Goal: Information Seeking & Learning: Compare options

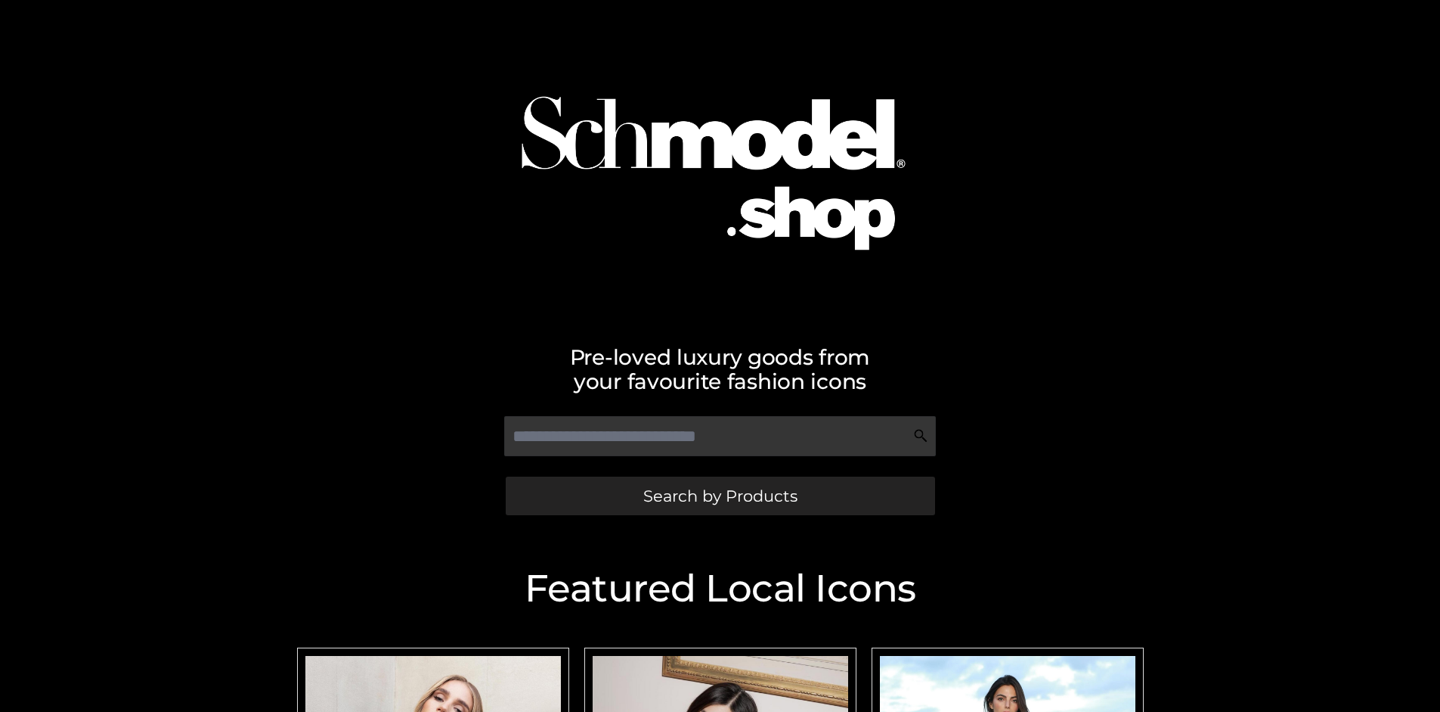
click at [720, 495] on span "Search by Products" at bounding box center [720, 496] width 154 height 16
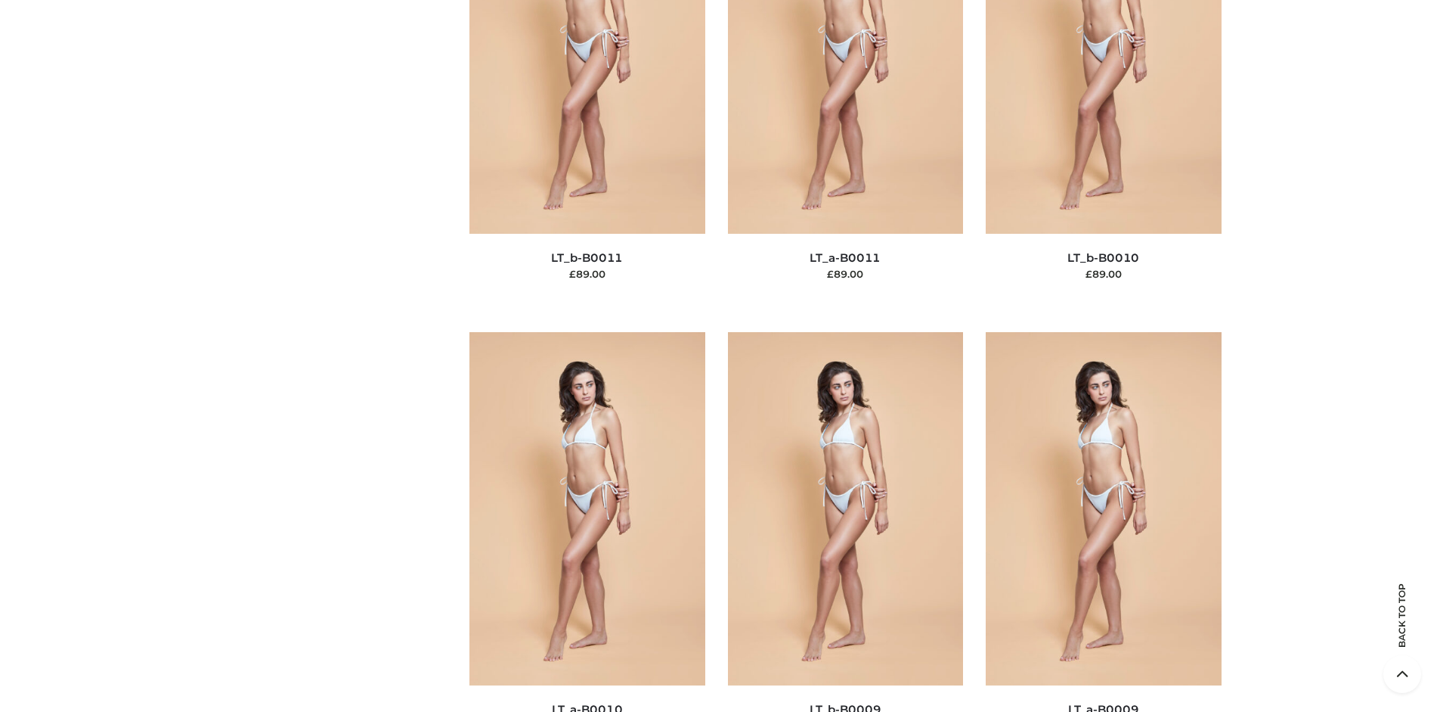
scroll to position [163, 0]
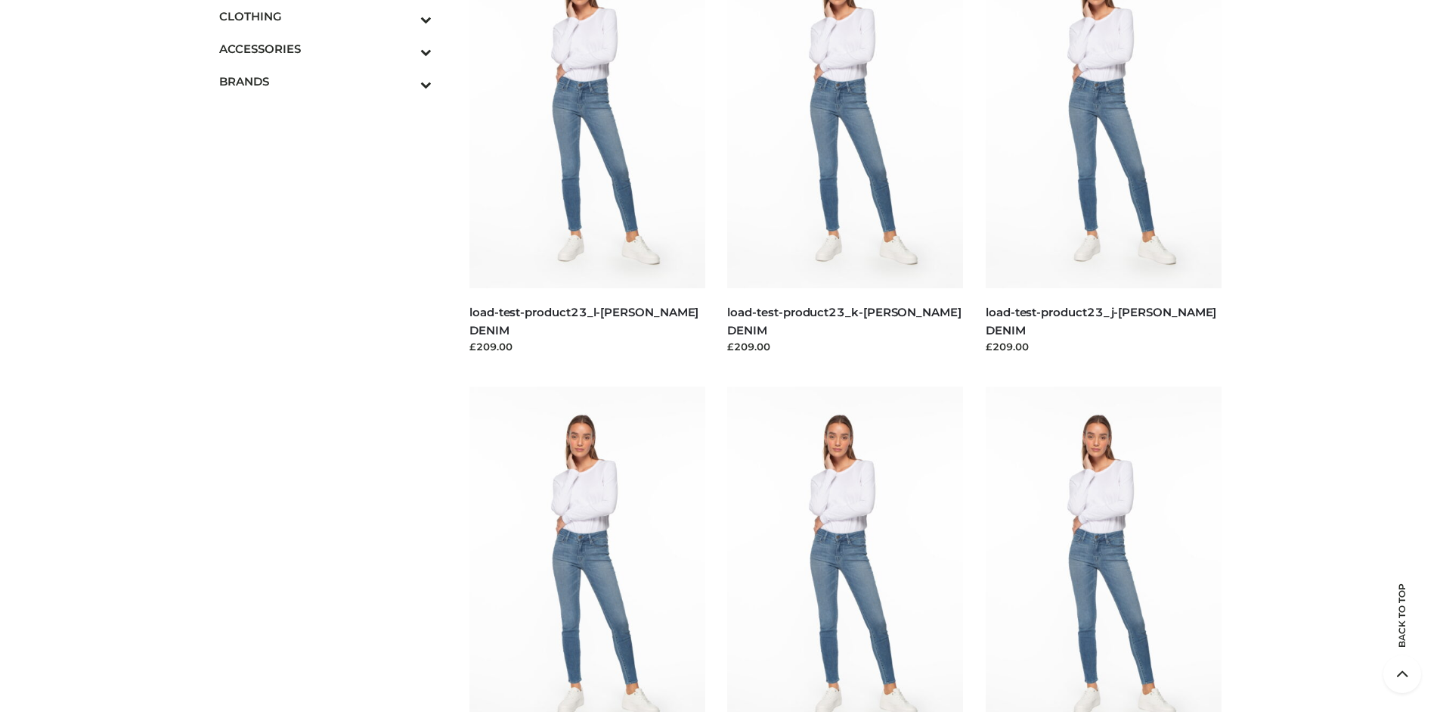
click at [405, 16] on icon "Toggle Submenu" at bounding box center [346, 19] width 169 height 17
click at [333, 81] on span "TOPS" at bounding box center [333, 81] width 198 height 17
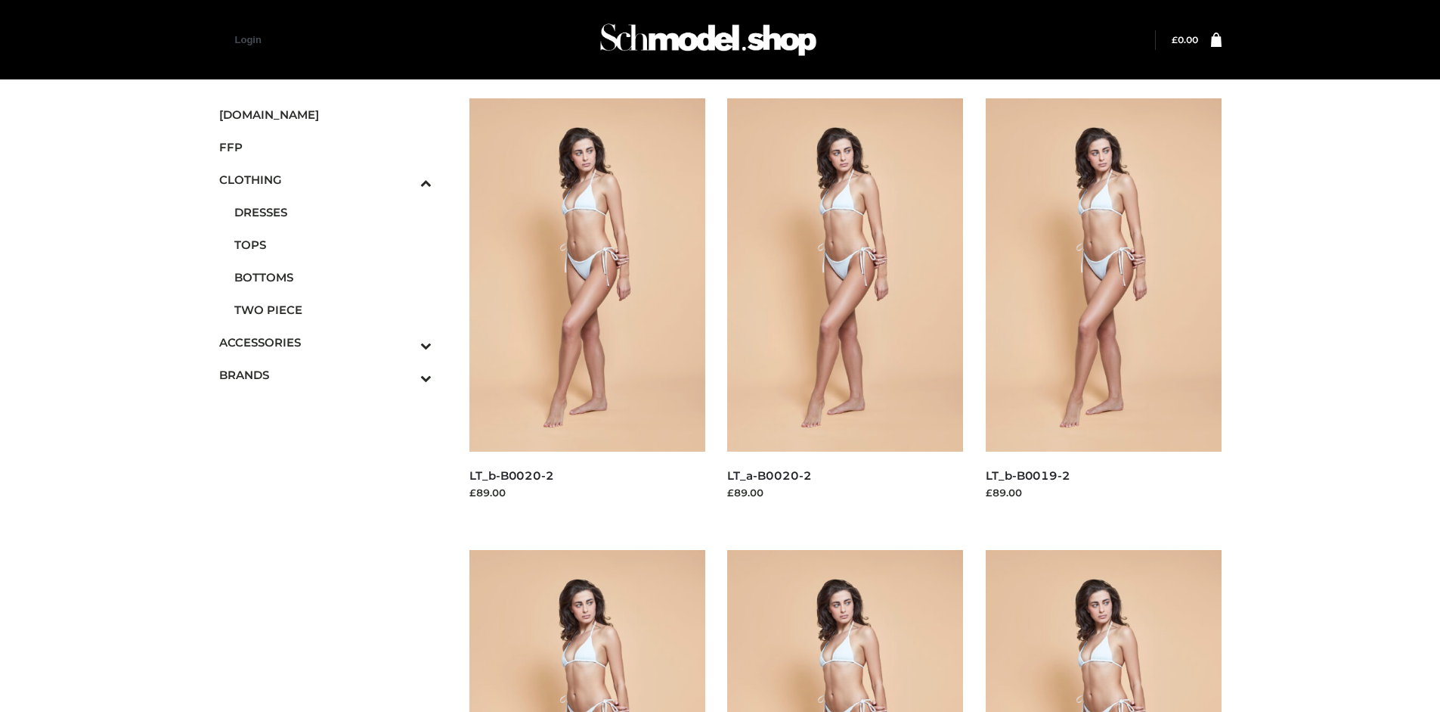
scroll to position [712, 0]
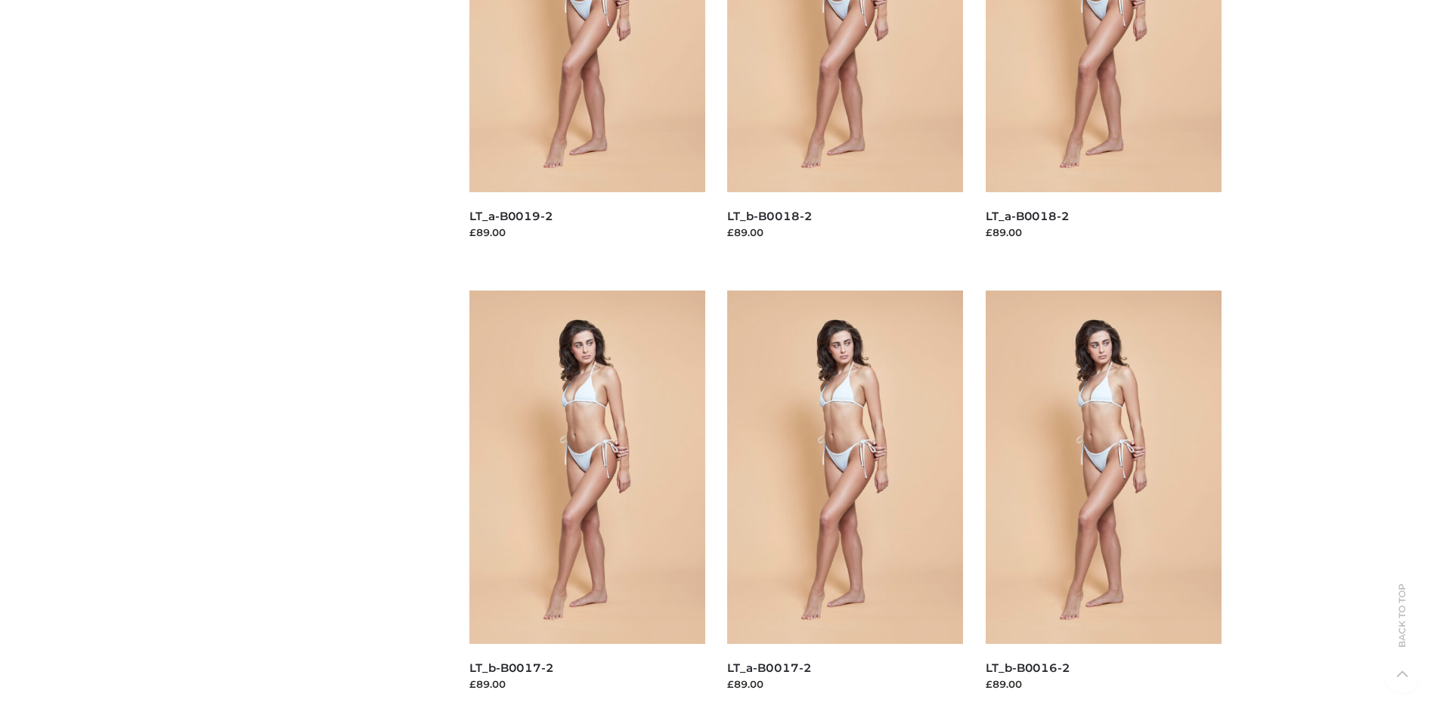
click at [845, 501] on img at bounding box center [845, 466] width 236 height 353
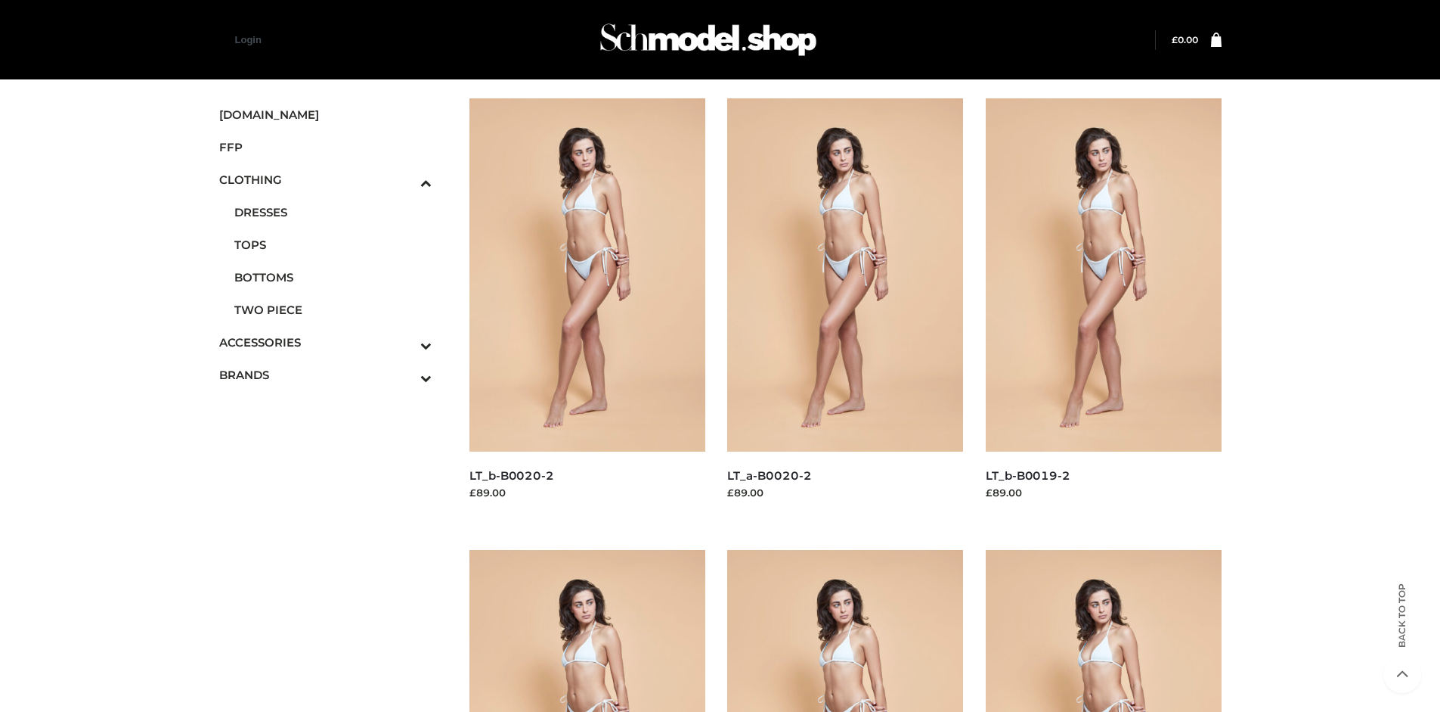
click at [1103, 309] on img at bounding box center [1104, 274] width 236 height 353
click at [845, 309] on img at bounding box center [845, 274] width 236 height 353
click at [1103, 631] on img at bounding box center [1104, 726] width 236 height 353
click at [325, 147] on span "FFP" at bounding box center [325, 146] width 213 height 17
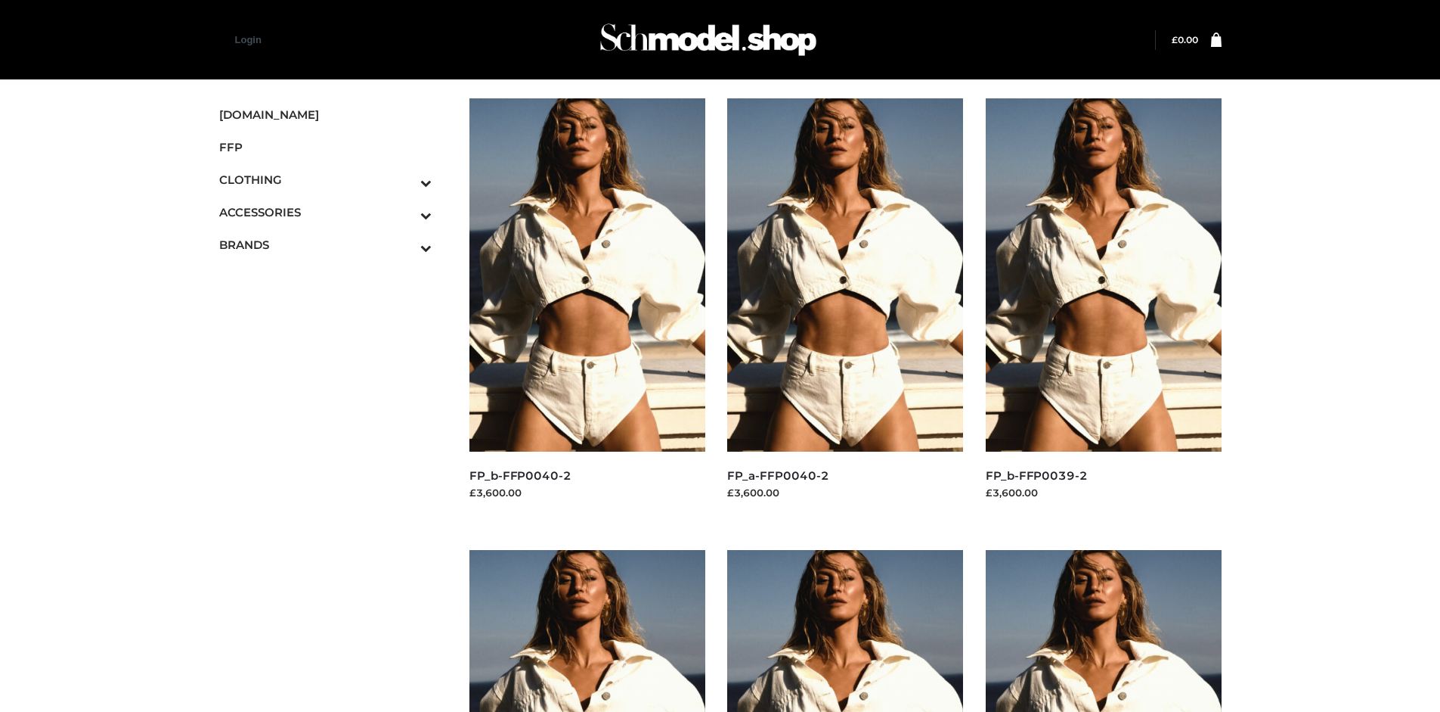
scroll to position [712, 0]
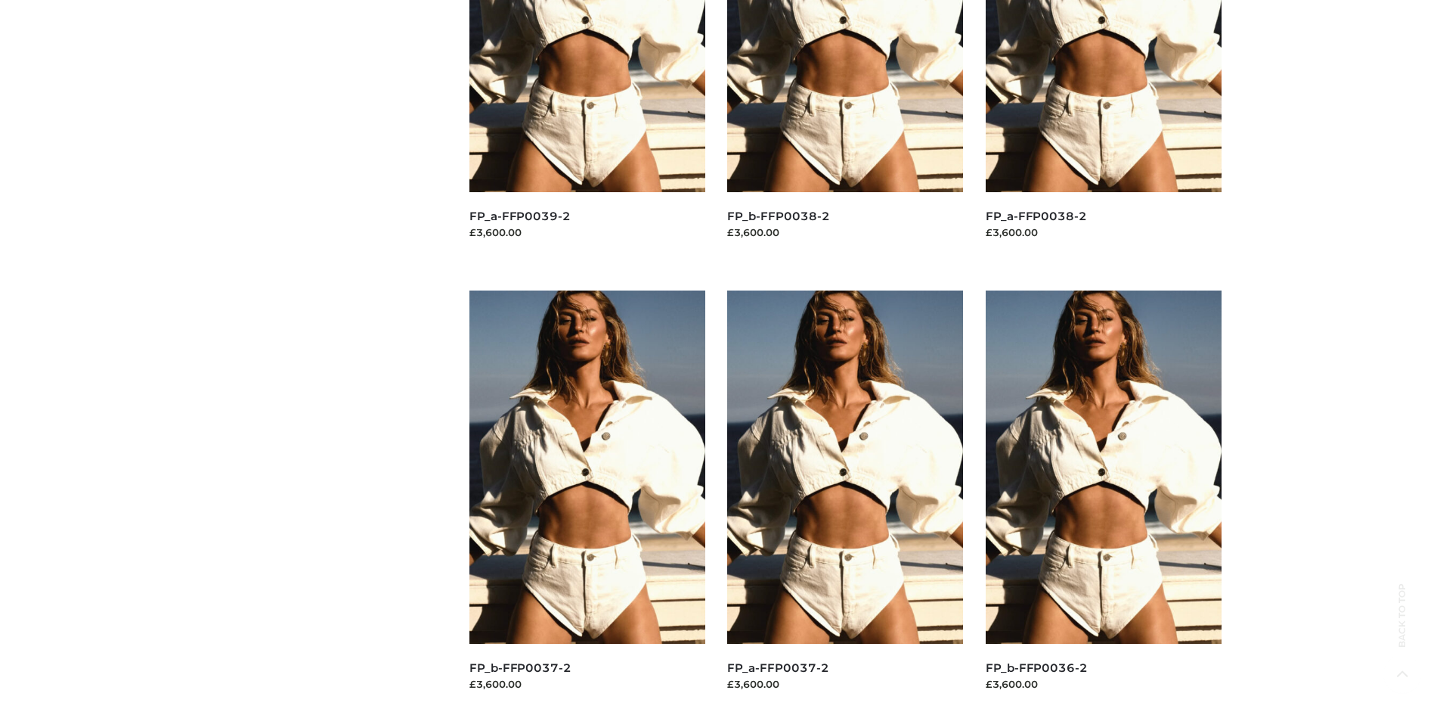
click at [845, 501] on img at bounding box center [845, 466] width 236 height 353
click at [1103, 501] on img at bounding box center [1104, 466] width 236 height 353
click at [845, 501] on img at bounding box center [845, 466] width 236 height 353
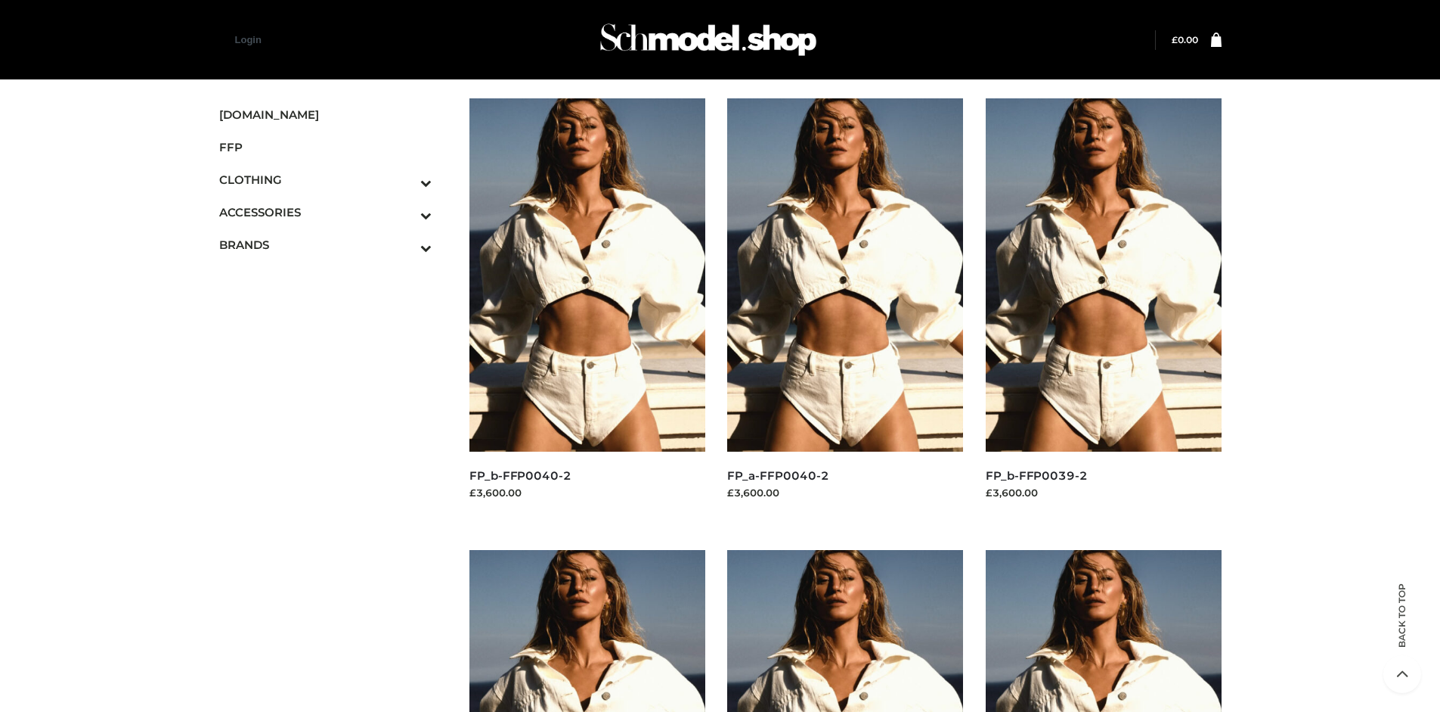
click at [587, 309] on img at bounding box center [588, 274] width 236 height 353
click at [405, 244] on icon "Toggle Submenu" at bounding box center [346, 247] width 169 height 17
click at [333, 309] on span "PARKERSMITH" at bounding box center [333, 309] width 198 height 17
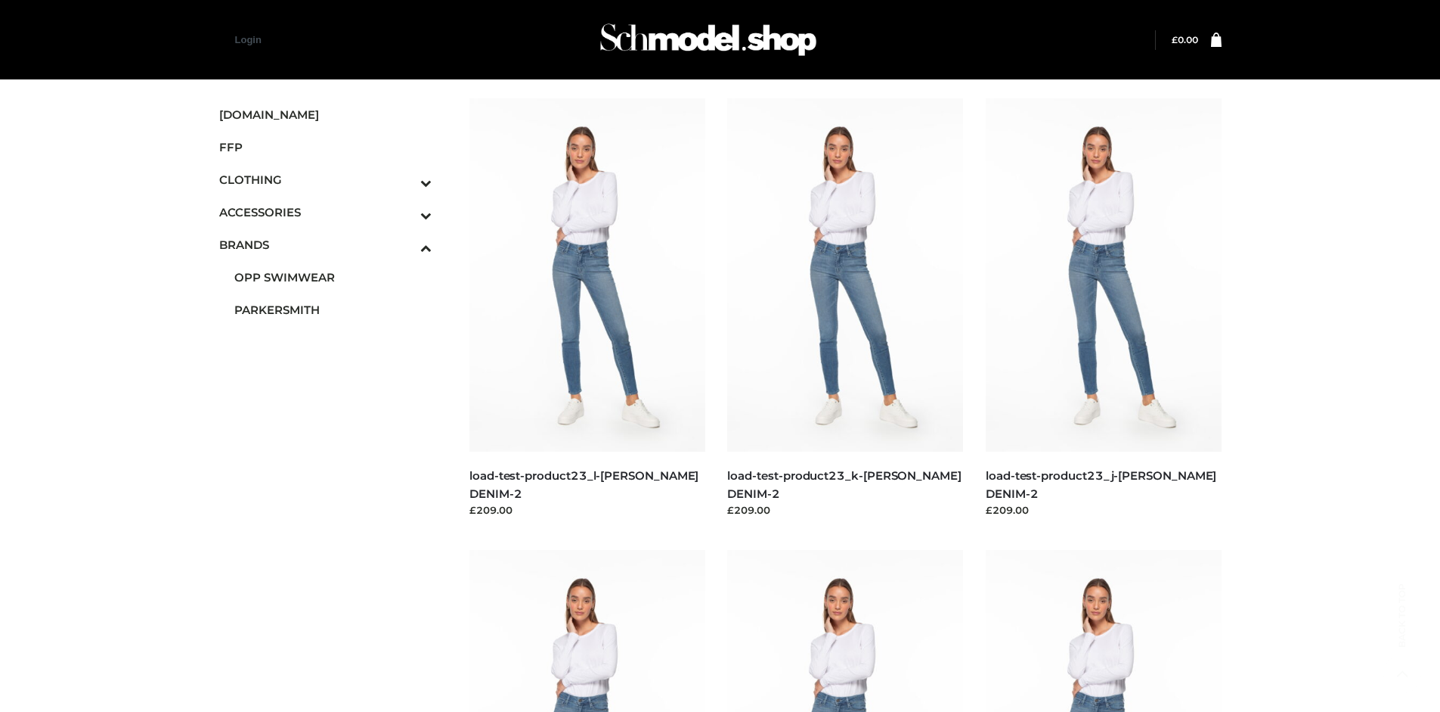
scroll to position [1163, 0]
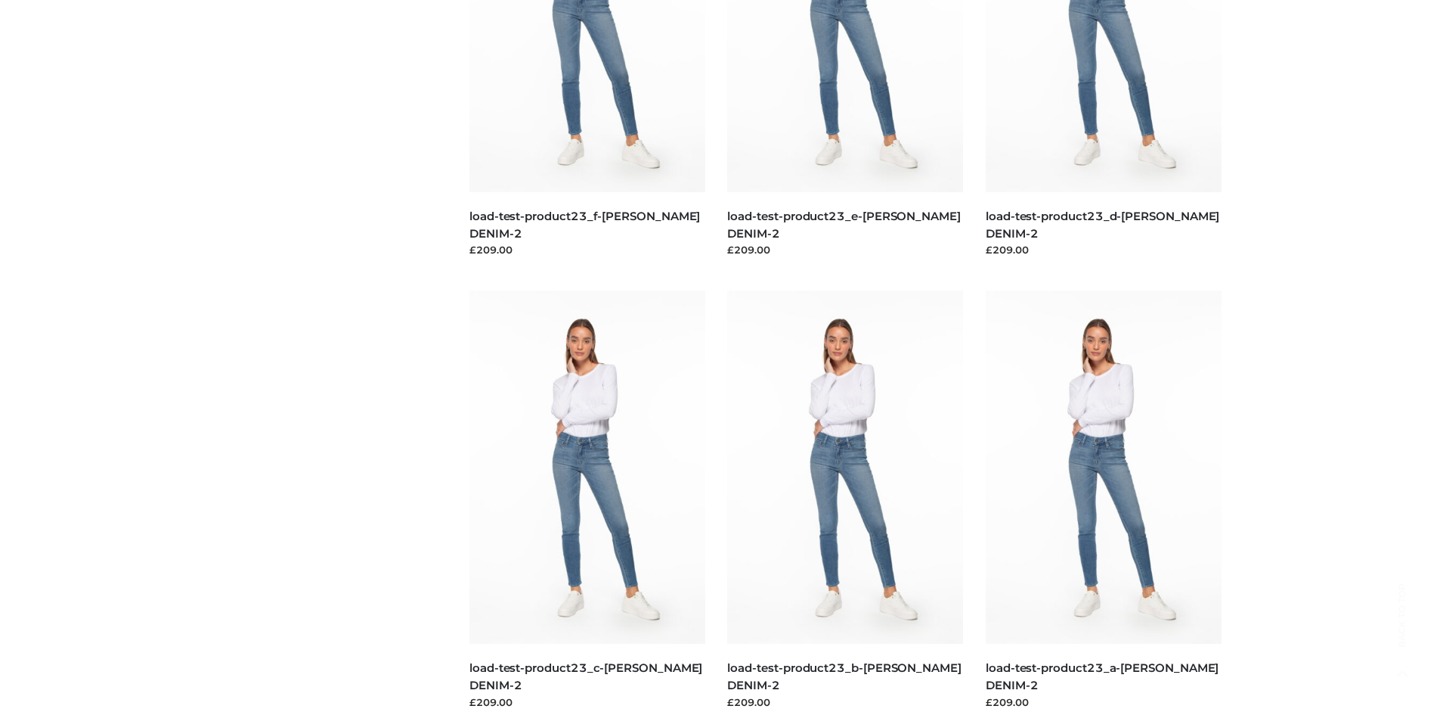
click at [1103, 501] on img at bounding box center [1104, 466] width 236 height 353
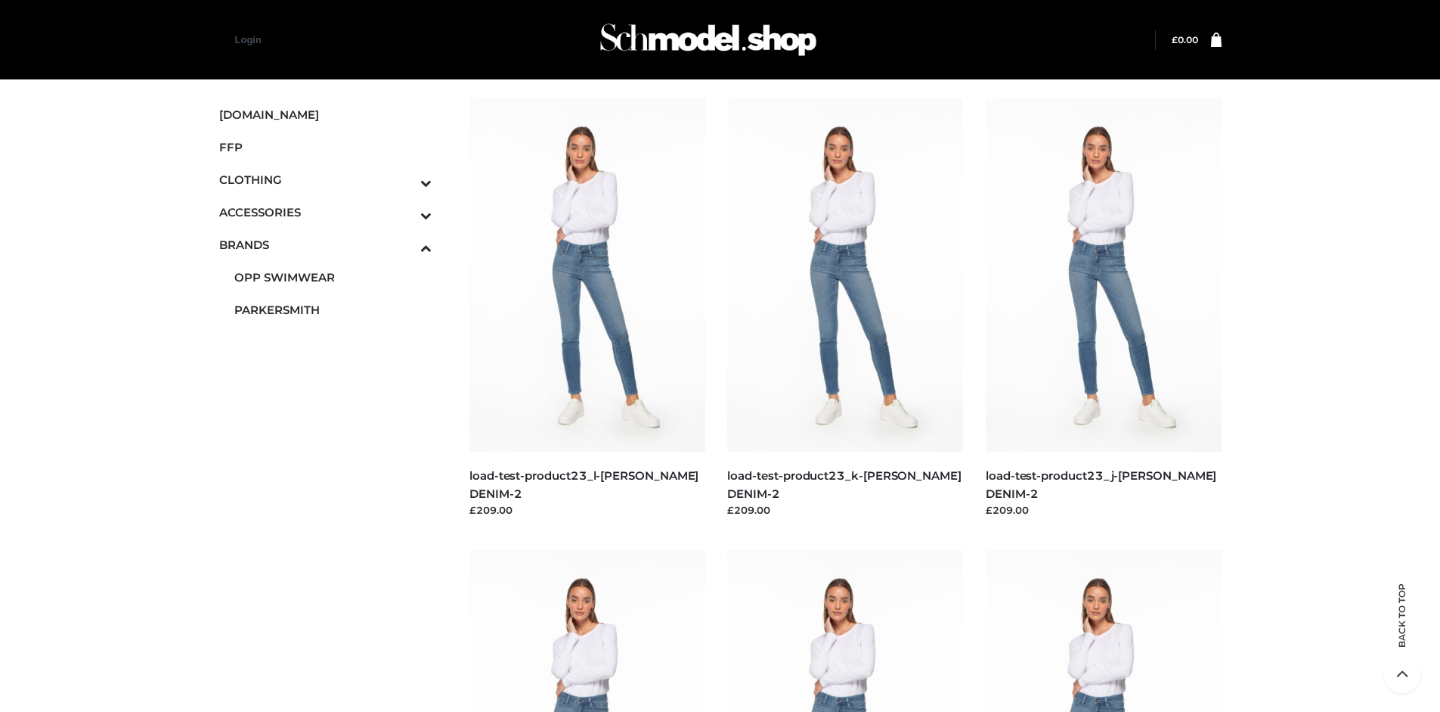
click at [845, 309] on img at bounding box center [845, 274] width 236 height 353
click at [1103, 631] on img at bounding box center [1104, 726] width 236 height 353
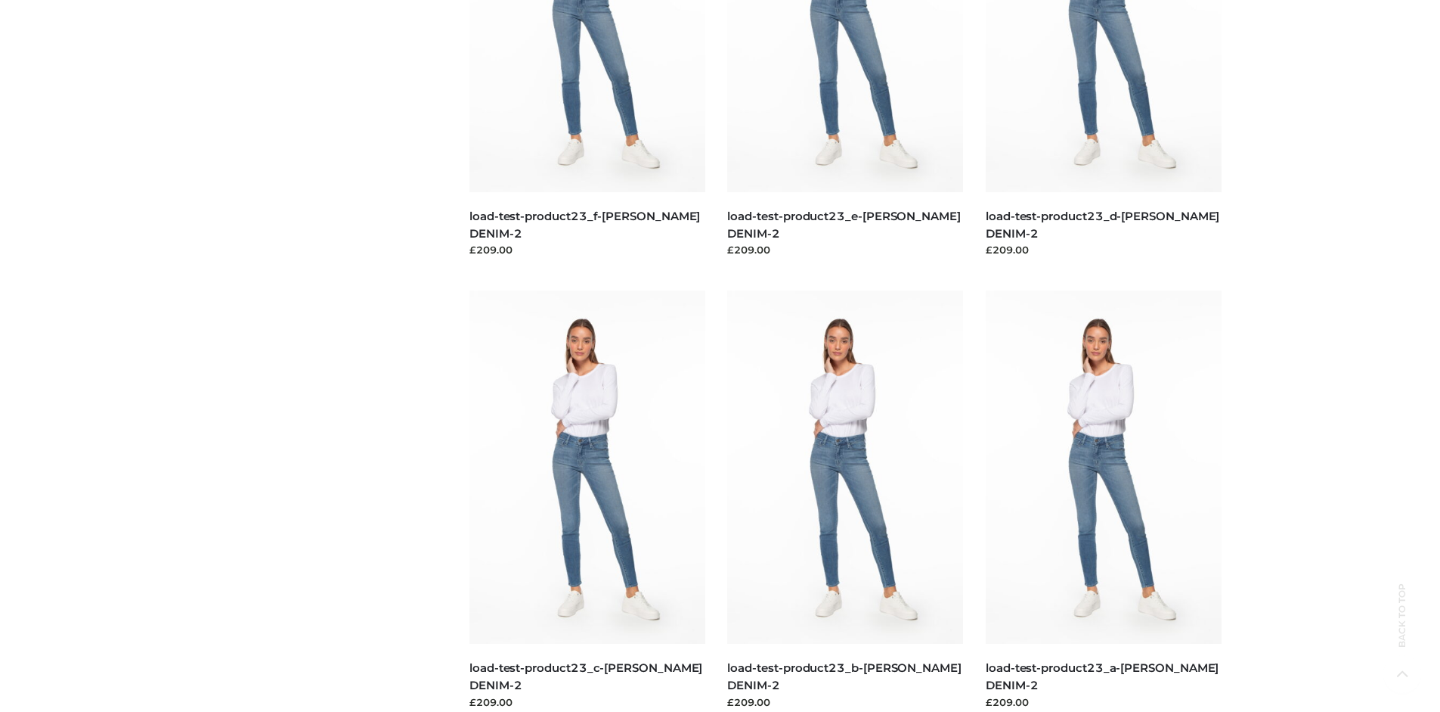
click at [587, 501] on img at bounding box center [588, 466] width 236 height 353
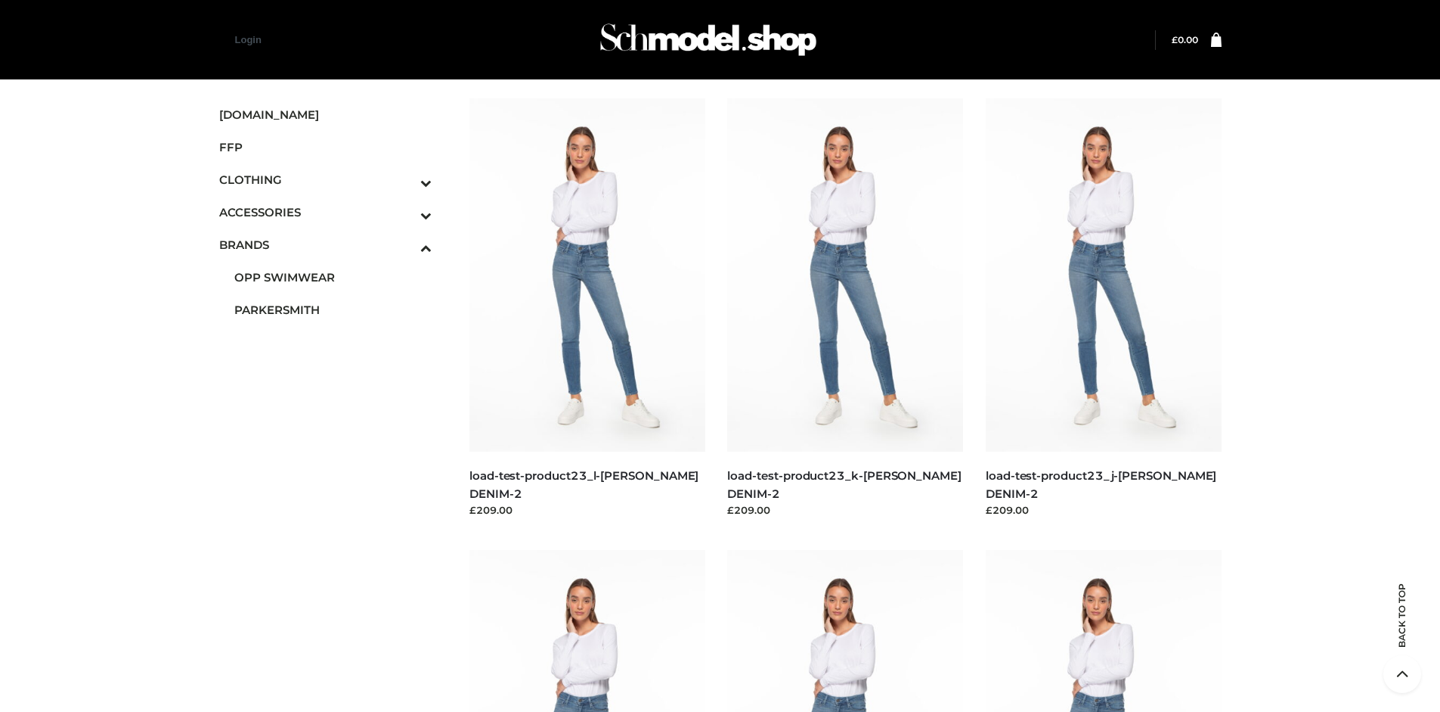
click at [405, 212] on icon "Toggle Submenu" at bounding box center [346, 214] width 169 height 17
click at [333, 277] on span "JEWELRY" at bounding box center [333, 276] width 198 height 17
click at [587, 309] on img at bounding box center [588, 274] width 236 height 353
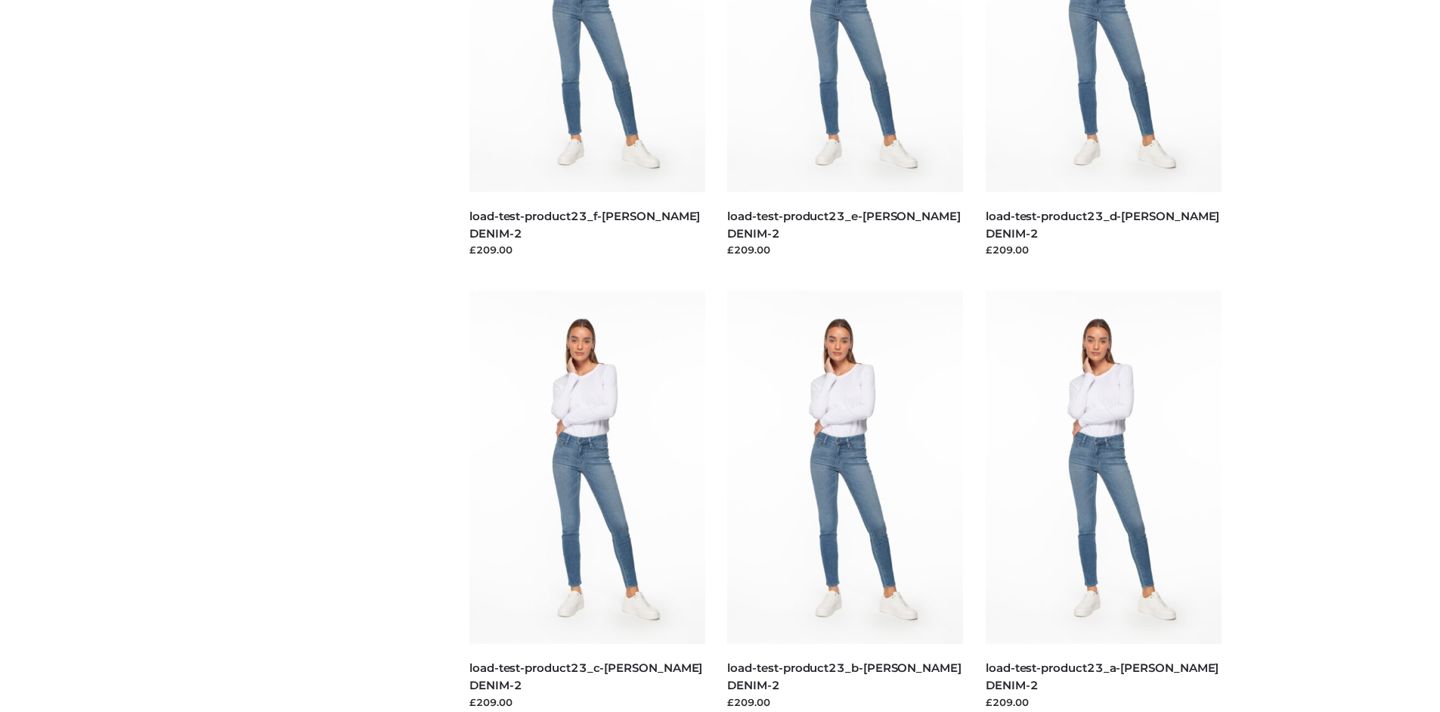
click at [1103, 501] on img at bounding box center [1104, 466] width 236 height 353
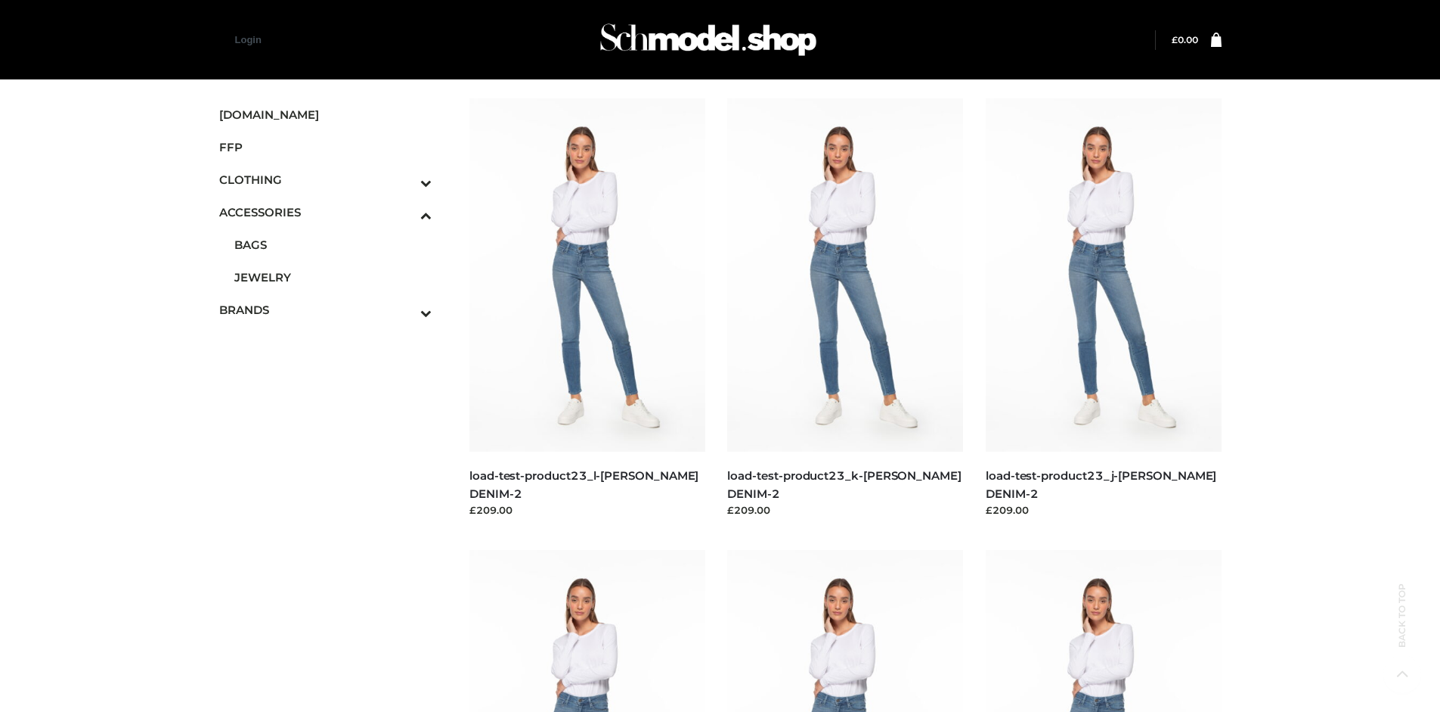
click at [845, 309] on img at bounding box center [845, 274] width 236 height 353
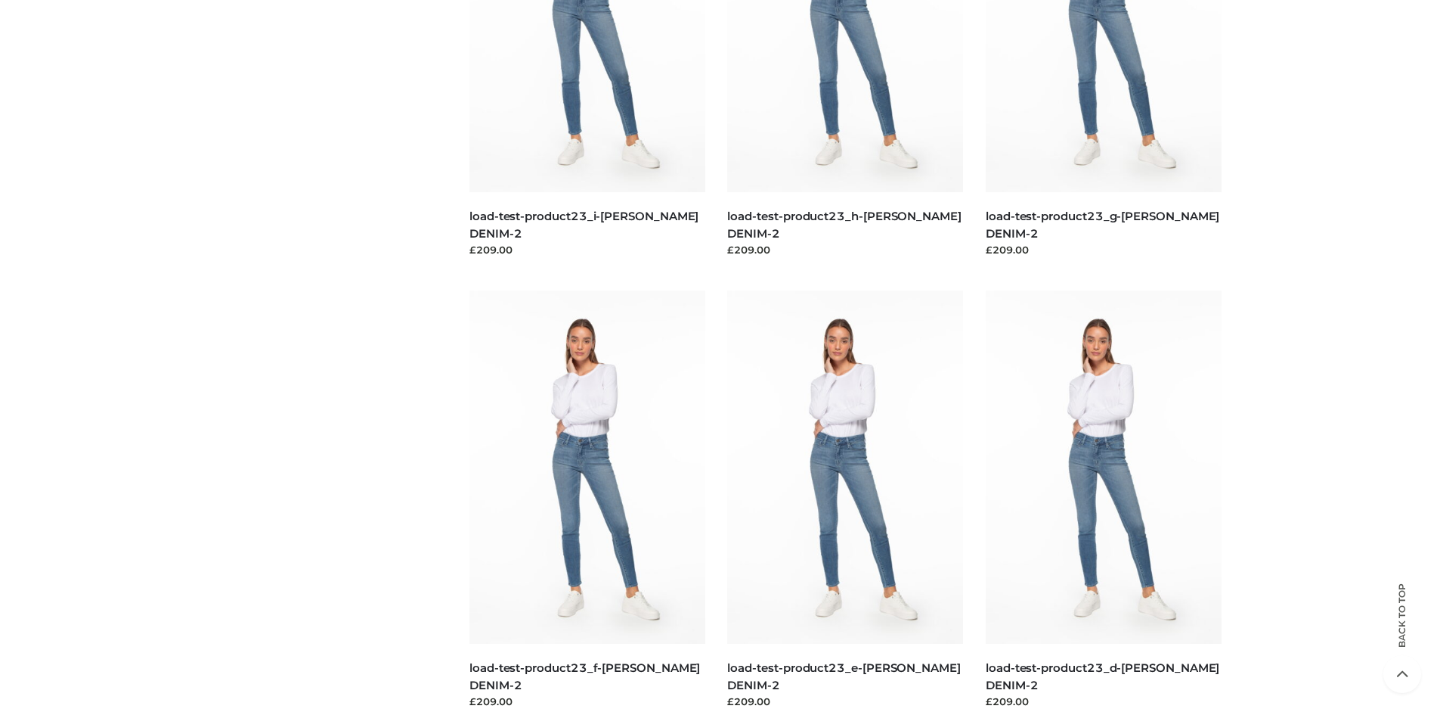
click at [587, 501] on img at bounding box center [588, 466] width 236 height 353
